Goal: Information Seeking & Learning: Check status

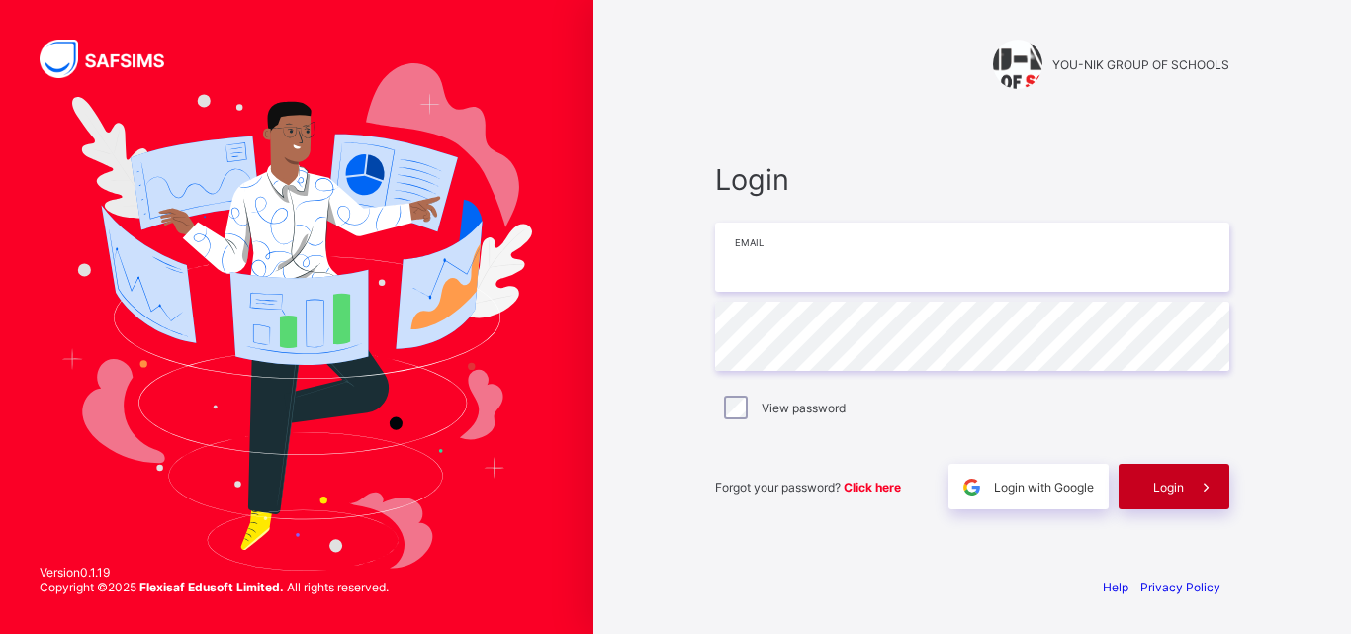
type input "**********"
click at [1154, 498] on div "Login" at bounding box center [1174, 486] width 111 height 45
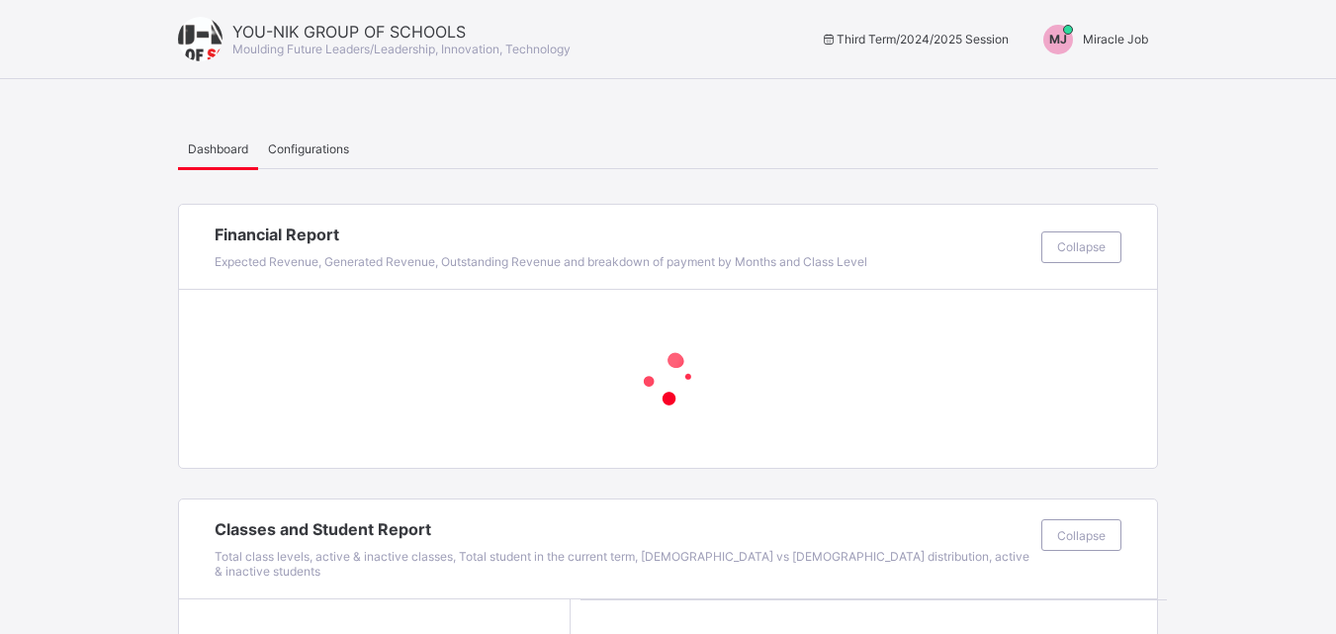
click at [1117, 53] on div "MJ Miracle Job" at bounding box center [1091, 40] width 135 height 30
click at [1117, 47] on ul "Switch to Admin View Logout" at bounding box center [1063, 54] width 190 height 35
click at [1107, 43] on span "Miracle Job" at bounding box center [1115, 39] width 65 height 15
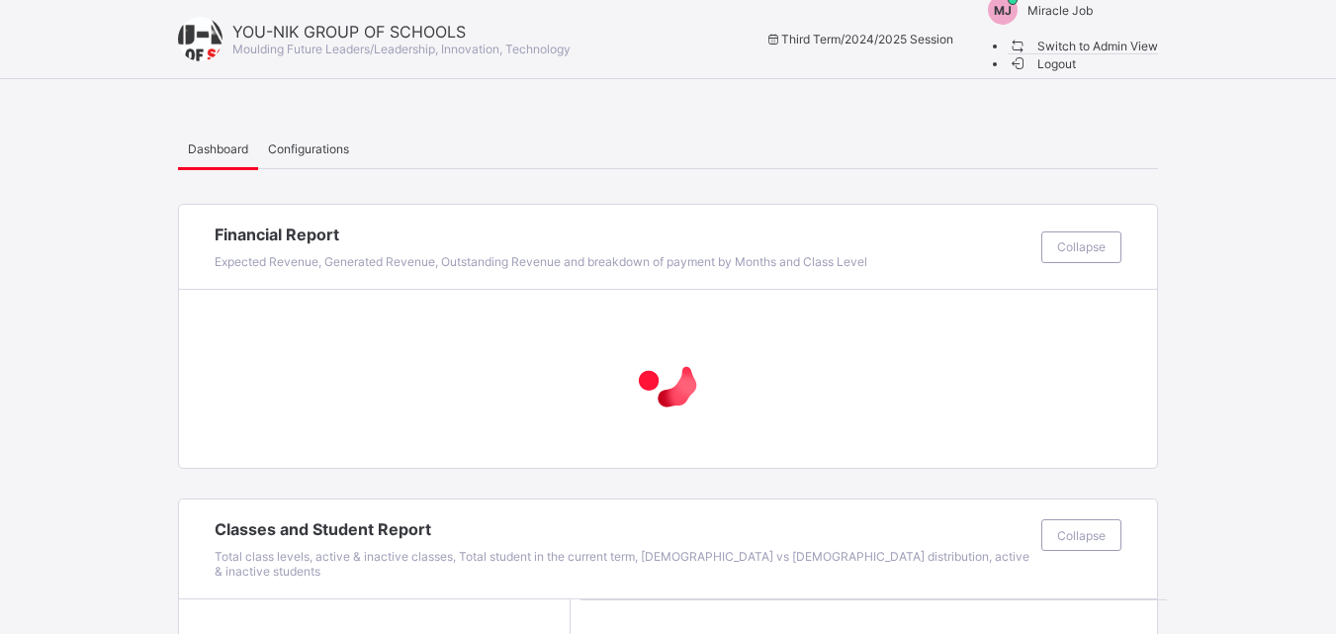
click at [1103, 56] on span "Switch to Admin View" at bounding box center [1083, 46] width 150 height 21
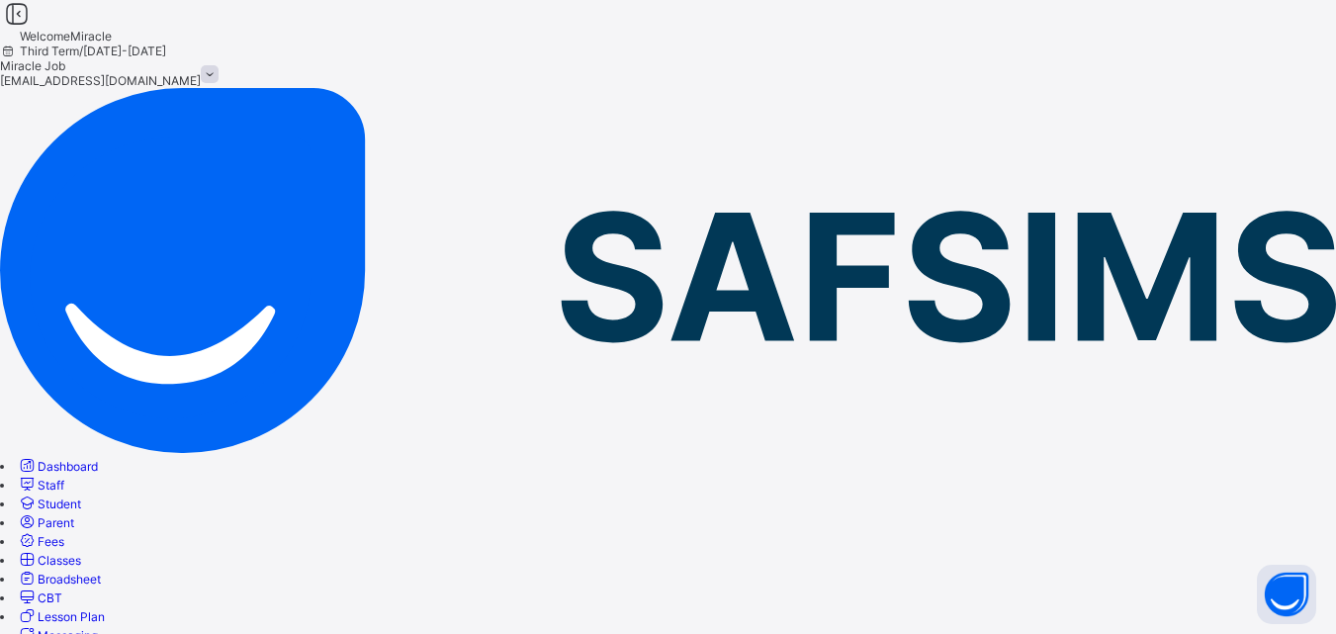
click at [101, 572] on span "Broadsheet" at bounding box center [69, 579] width 63 height 15
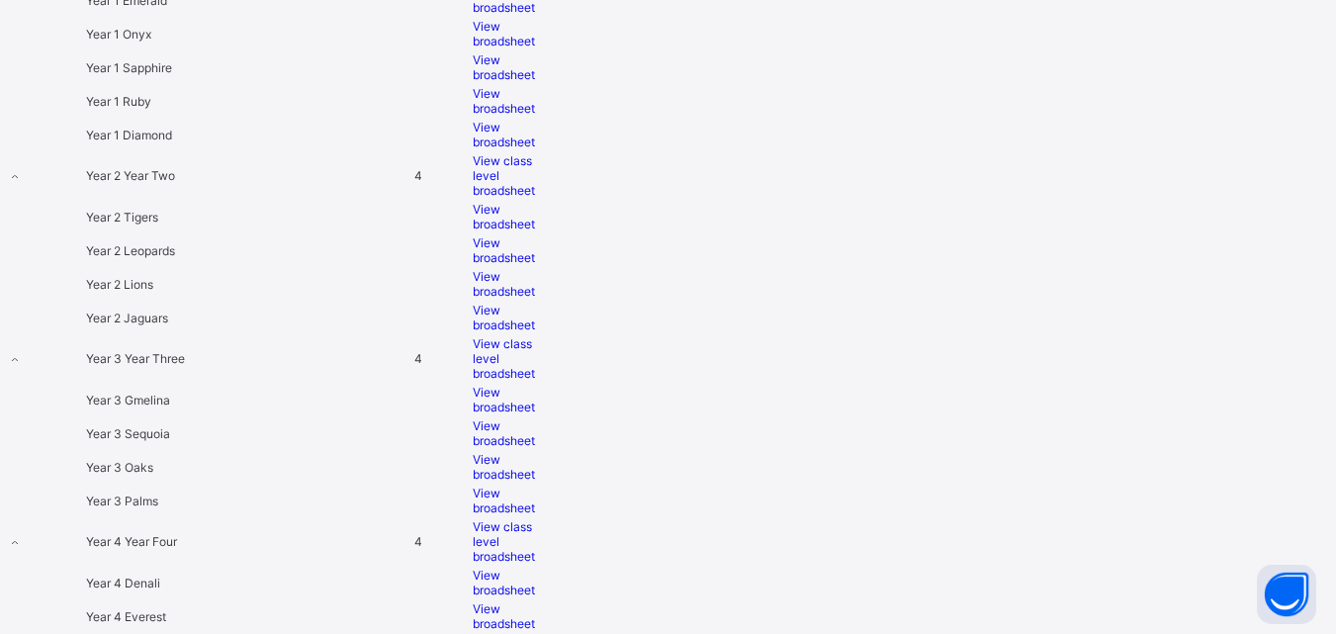
scroll to position [1596, 0]
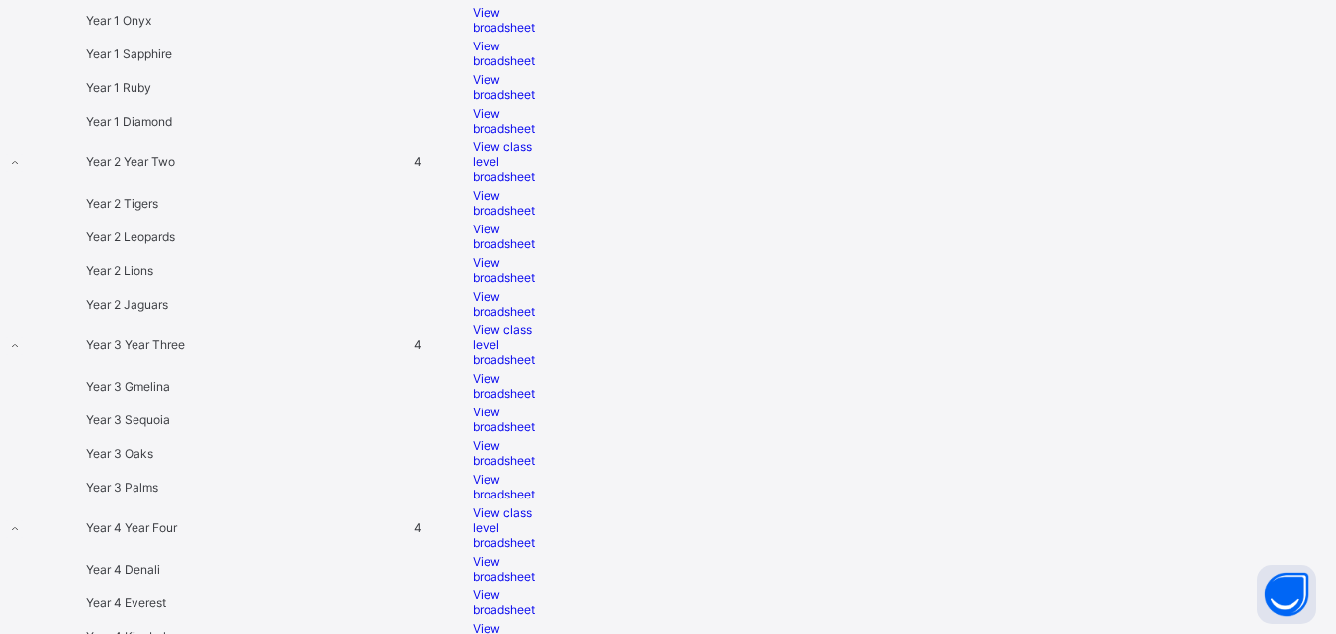
click at [553, 72] on div "View broadsheet" at bounding box center [513, 87] width 80 height 30
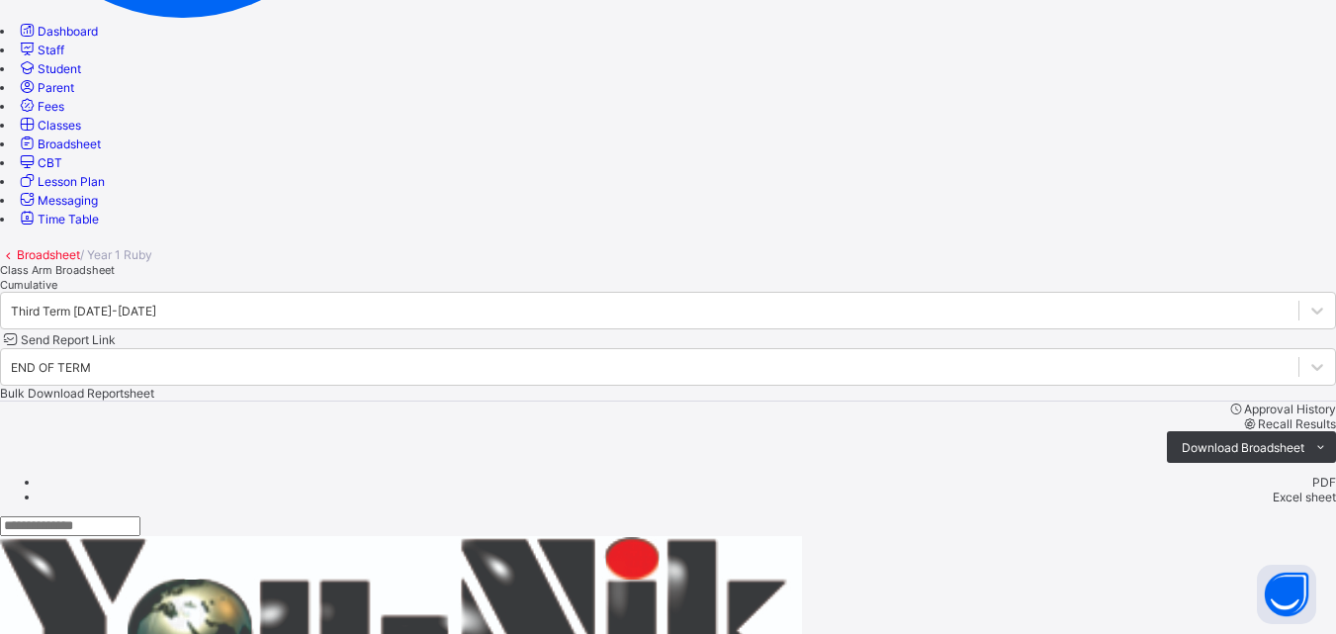
scroll to position [268, 0]
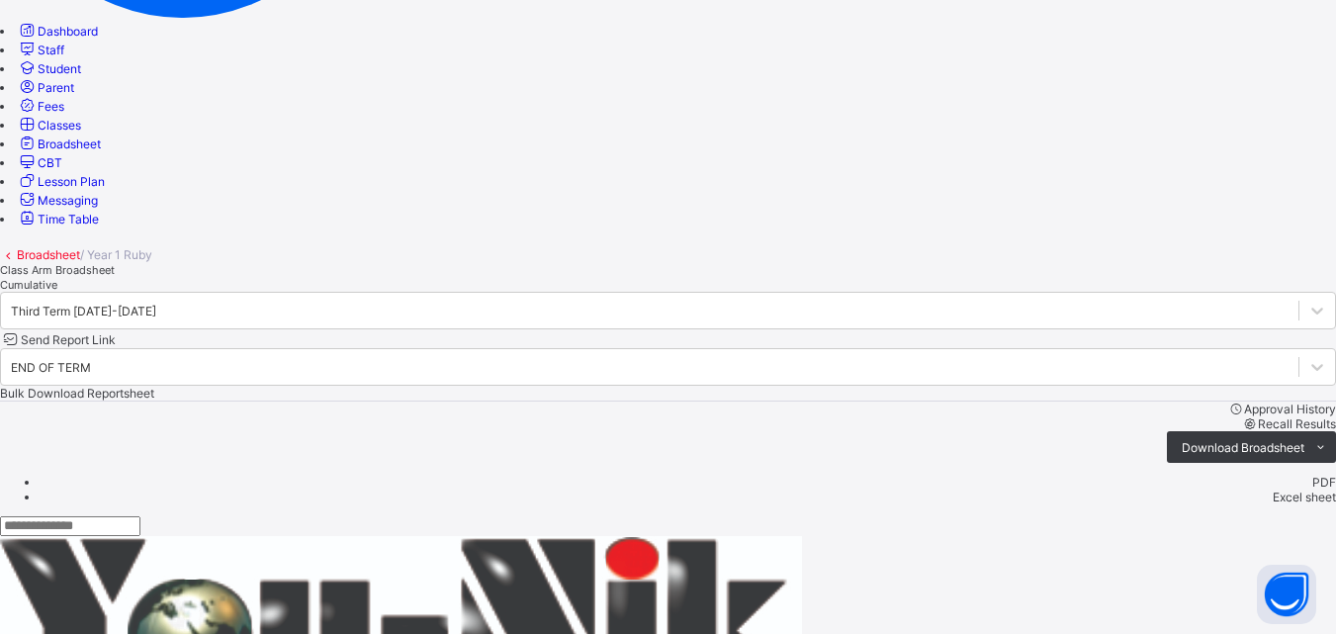
click at [101, 151] on link "Broadsheet" at bounding box center [59, 143] width 84 height 15
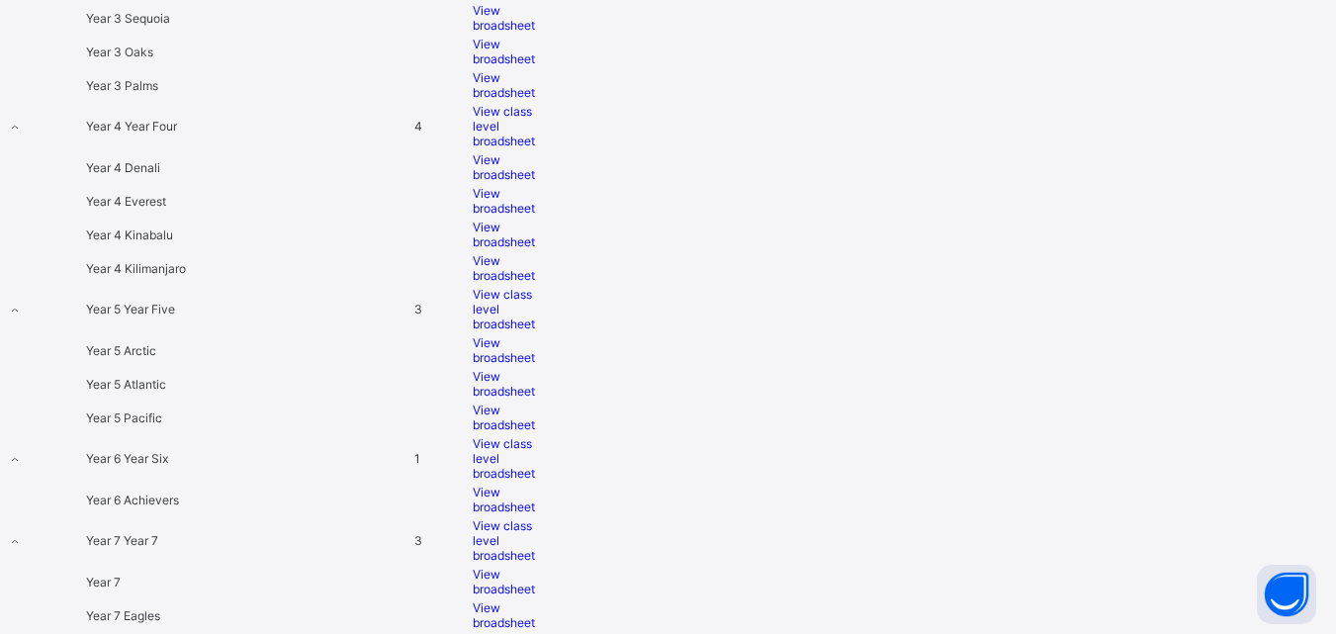
scroll to position [2032, 0]
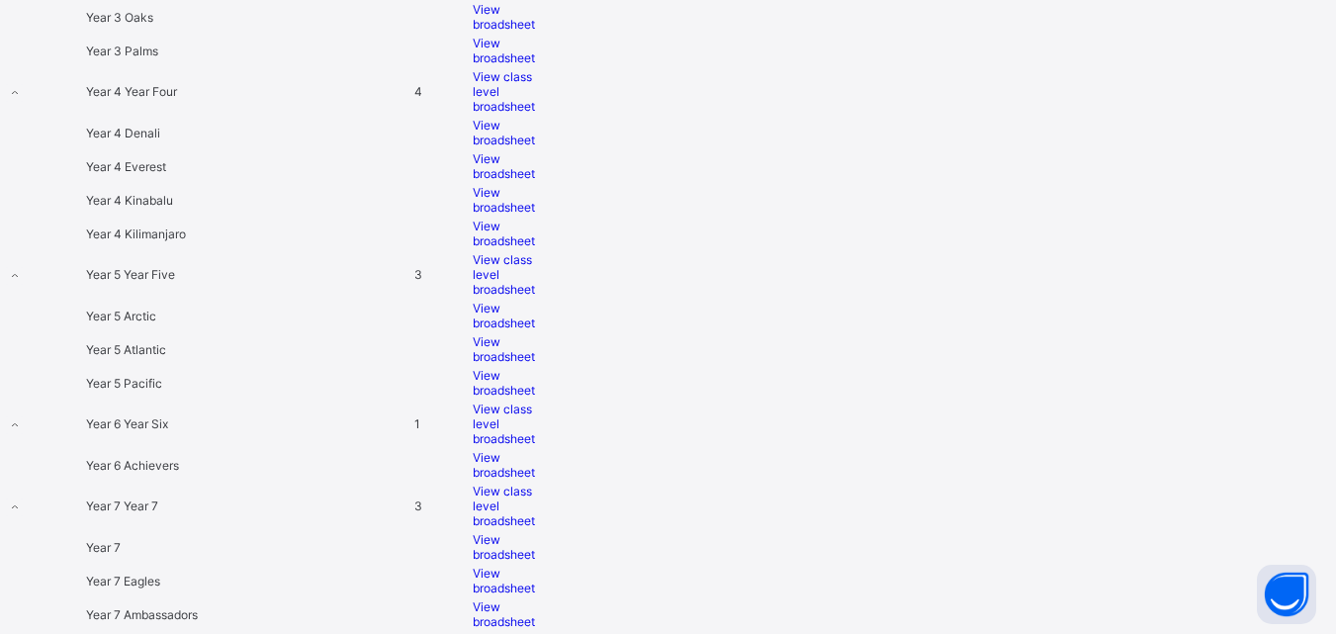
click at [535, 215] on span "View broadsheet" at bounding box center [504, 200] width 62 height 30
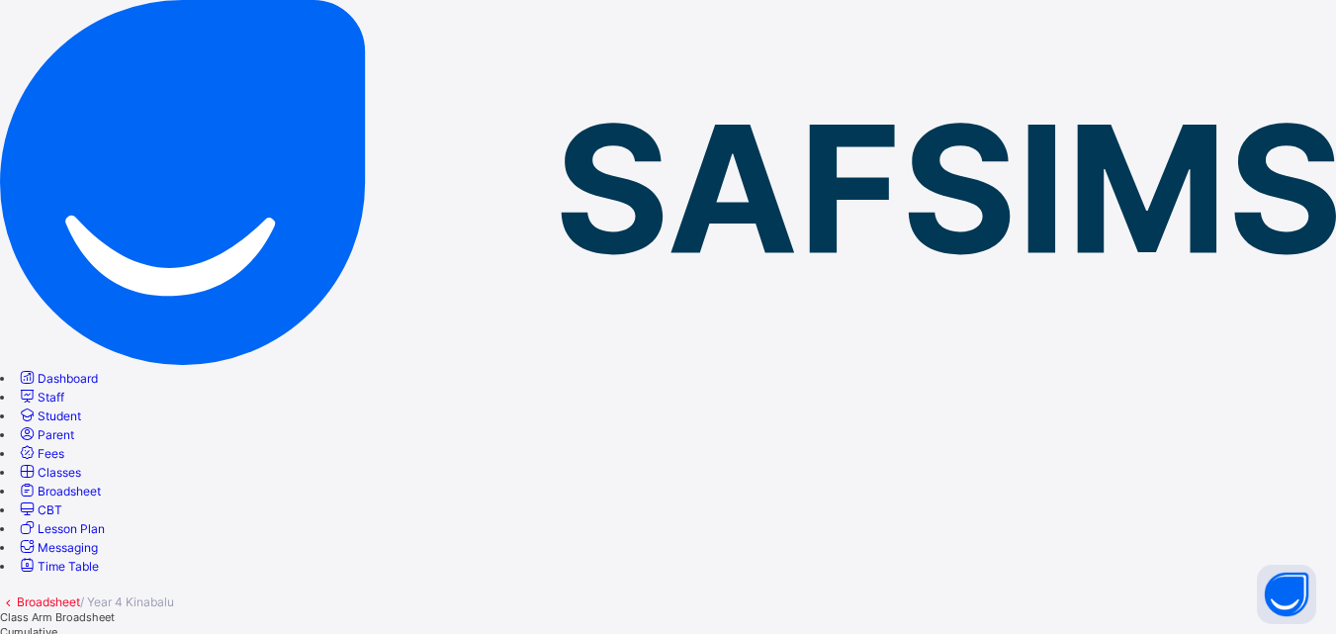
scroll to position [71, 0]
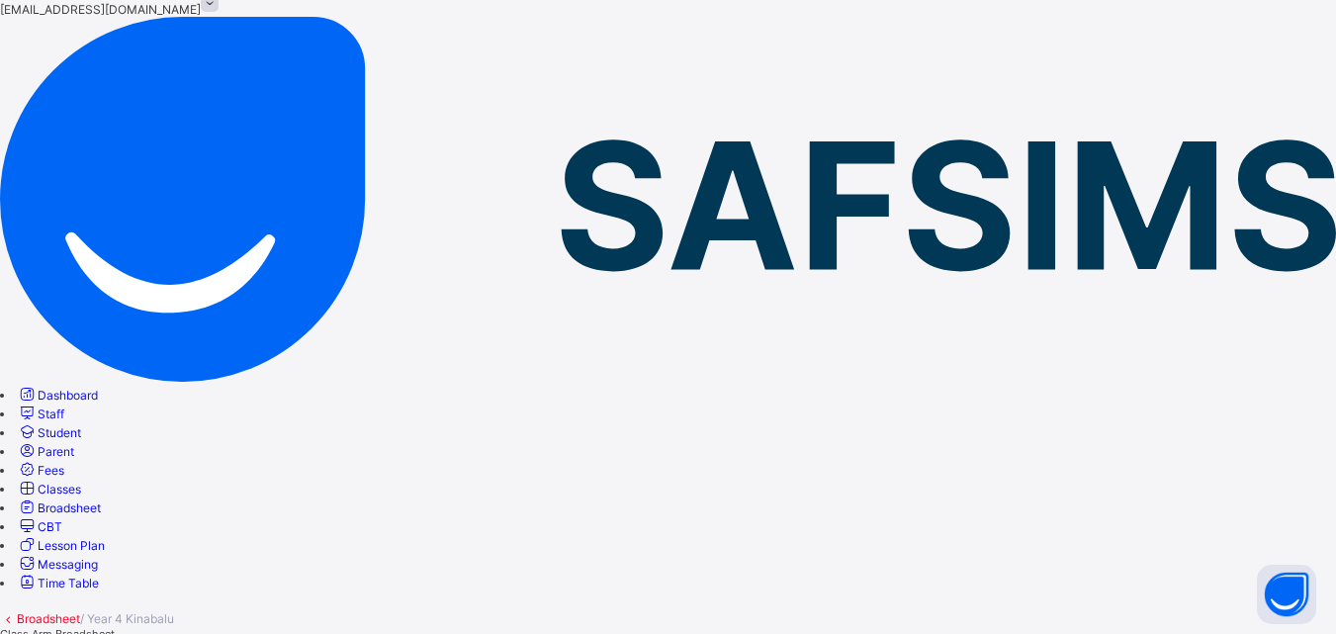
click at [80, 611] on link "Broadsheet" at bounding box center [48, 618] width 63 height 15
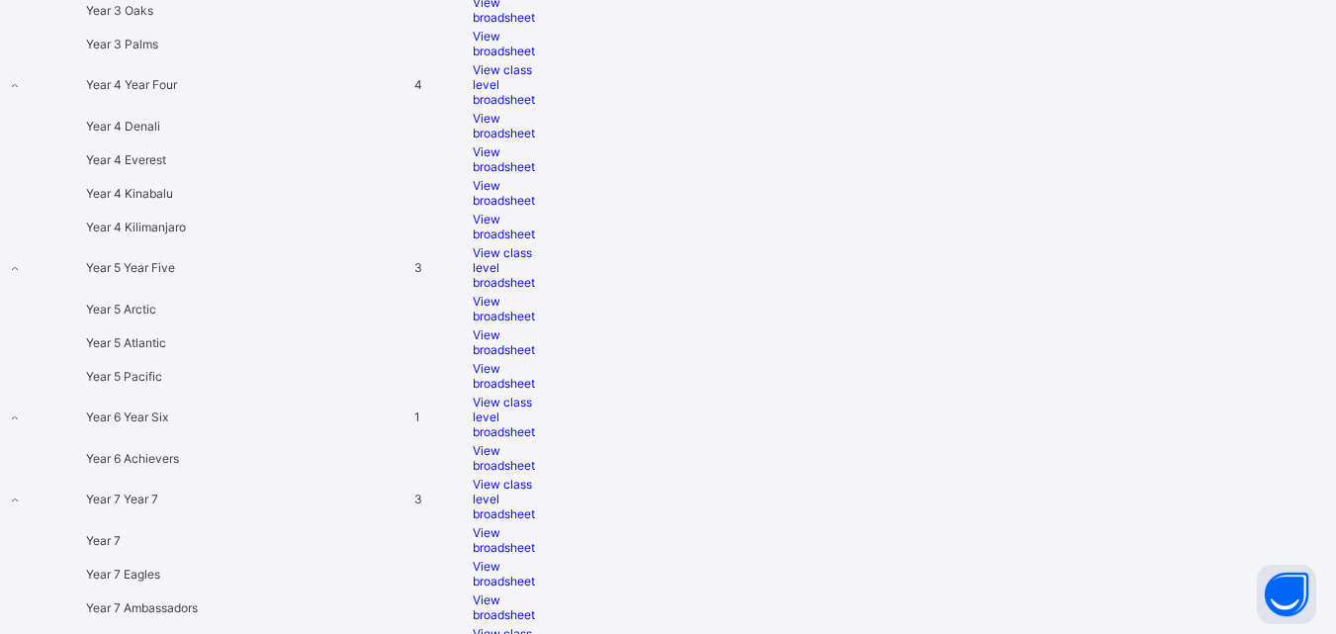
scroll to position [2046, 0]
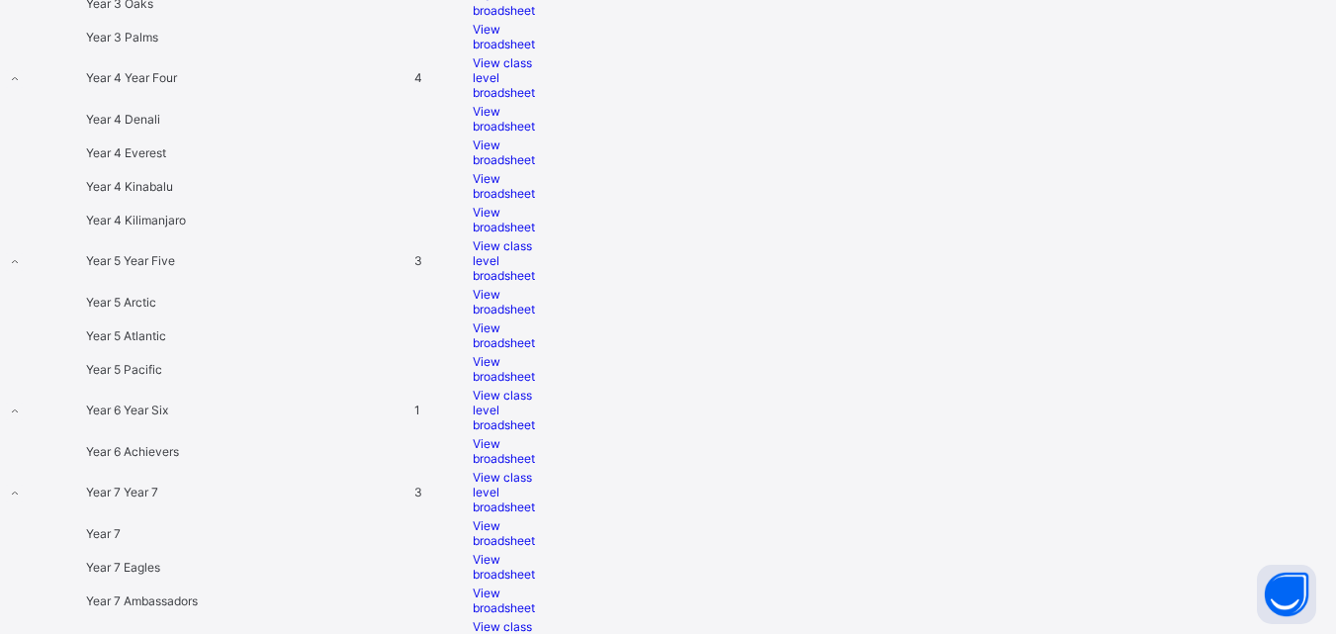
click at [553, 234] on div "View broadsheet" at bounding box center [513, 220] width 80 height 30
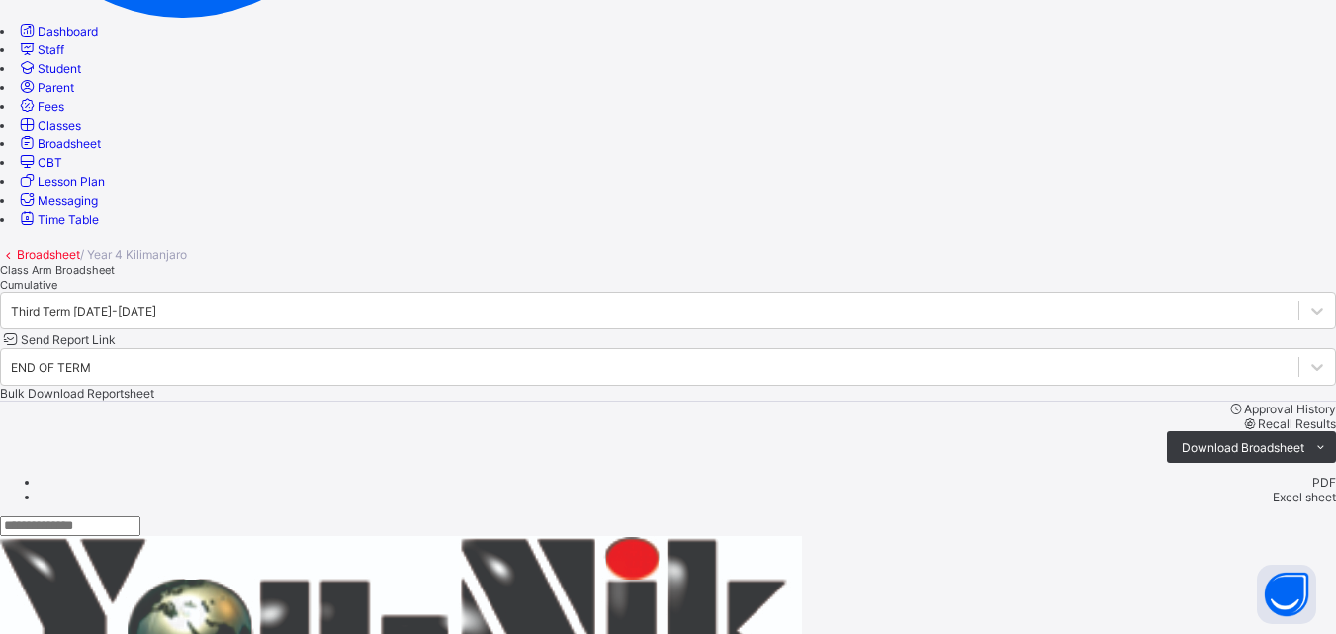
scroll to position [214, 0]
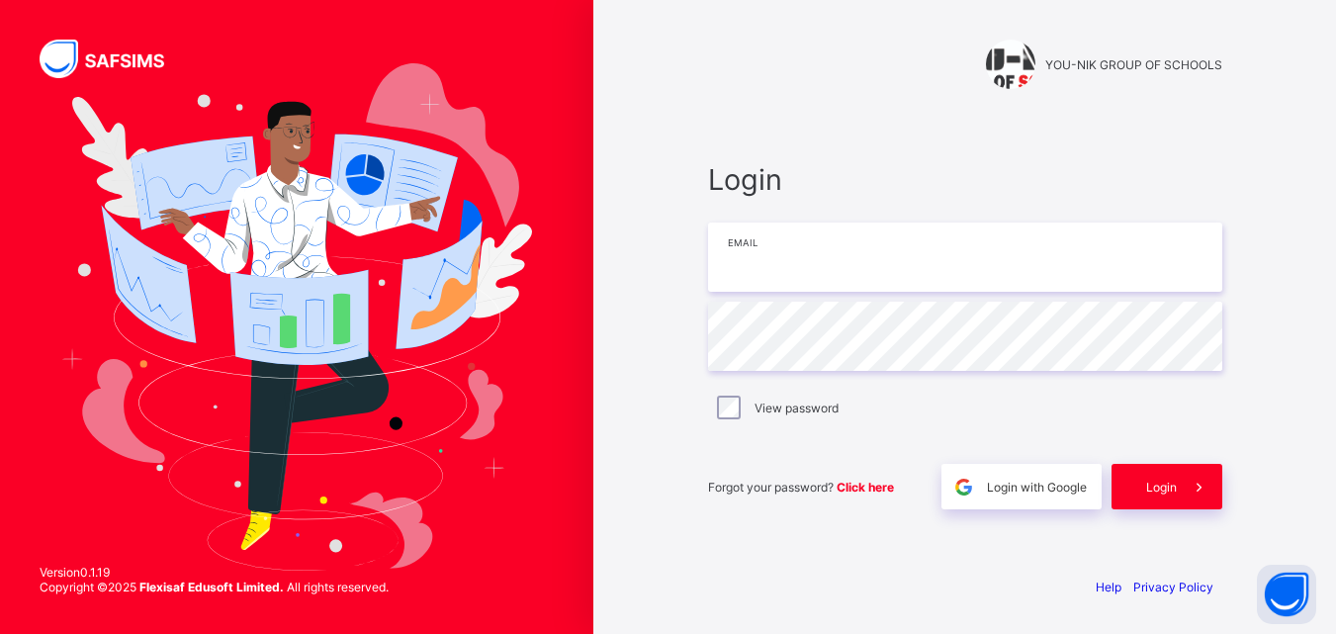
type input "**********"
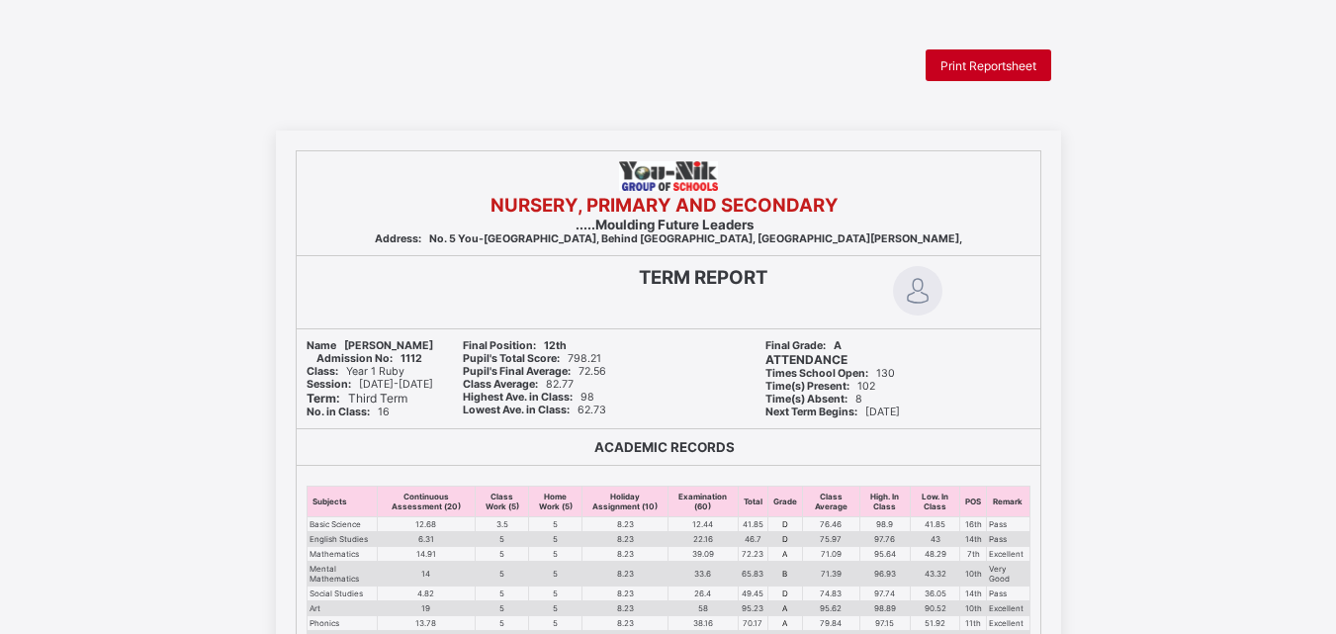
click at [978, 59] on span "Print Reportsheet" at bounding box center [989, 65] width 96 height 15
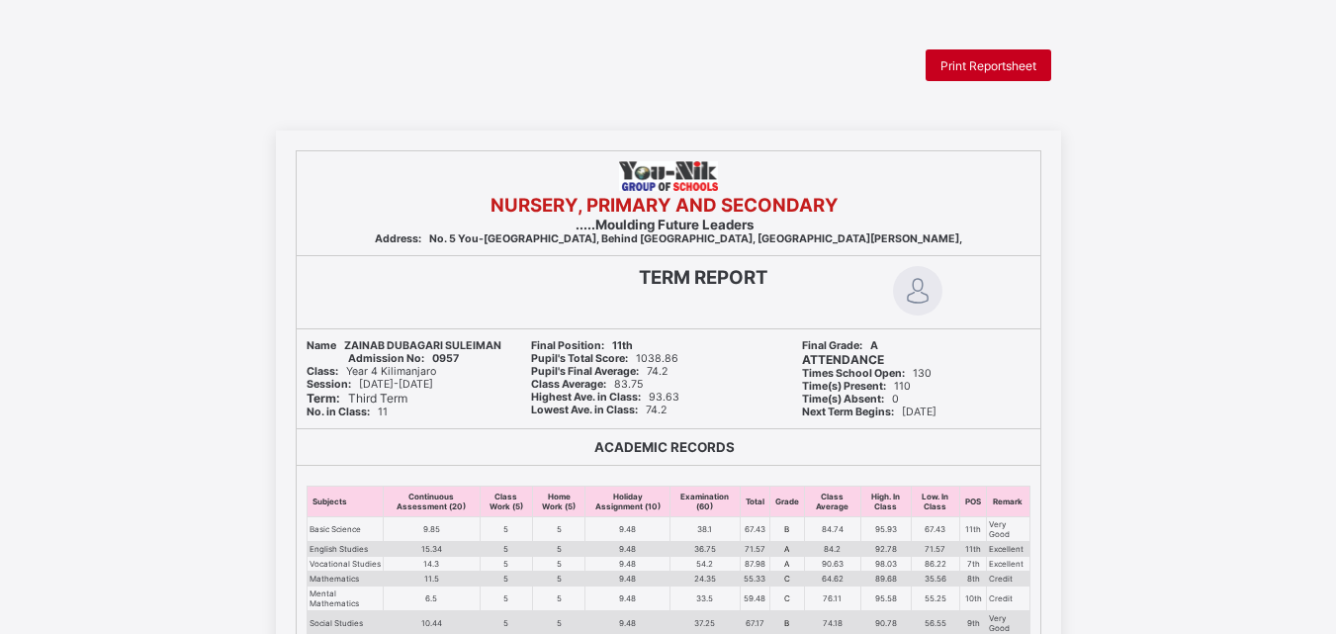
click at [949, 69] on span "Print Reportsheet" at bounding box center [989, 65] width 96 height 15
